Goal: Information Seeking & Learning: Find specific fact

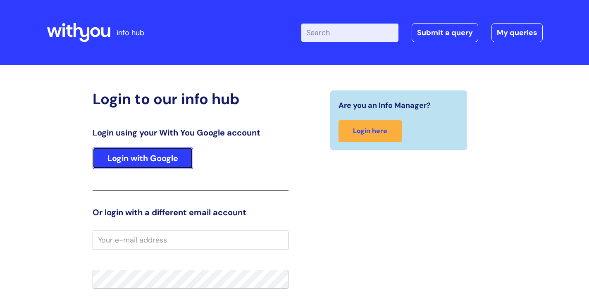
click at [165, 151] on link "Login with Google" at bounding box center [143, 159] width 100 height 22
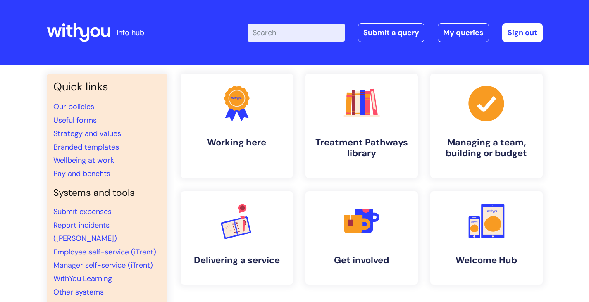
click at [285, 31] on input "Enter your search term here..." at bounding box center [296, 33] width 97 height 18
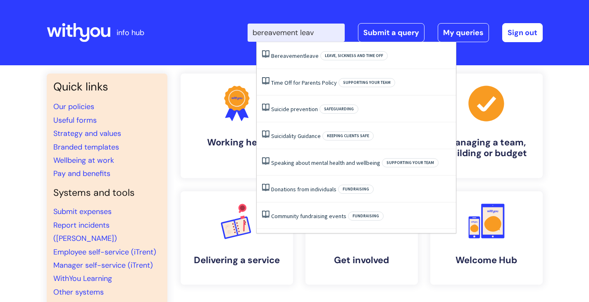
type input "bereavement leave"
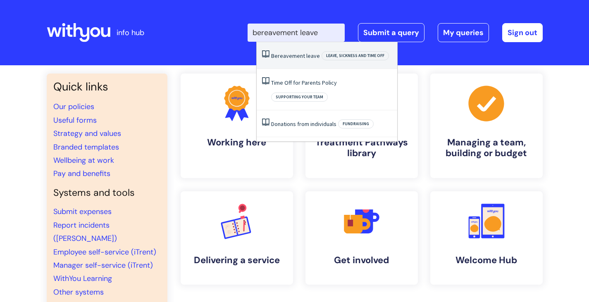
click at [335, 57] on span "Leave, sickness and time off" at bounding box center [355, 55] width 67 height 9
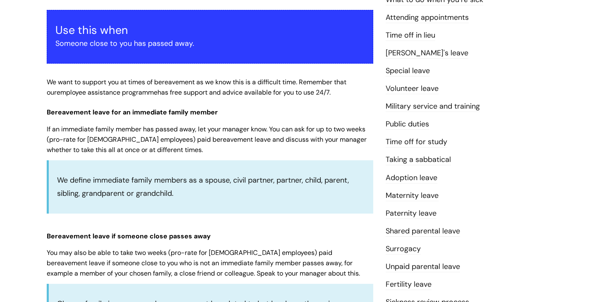
scroll to position [165, 0]
